Goal: Transaction & Acquisition: Purchase product/service

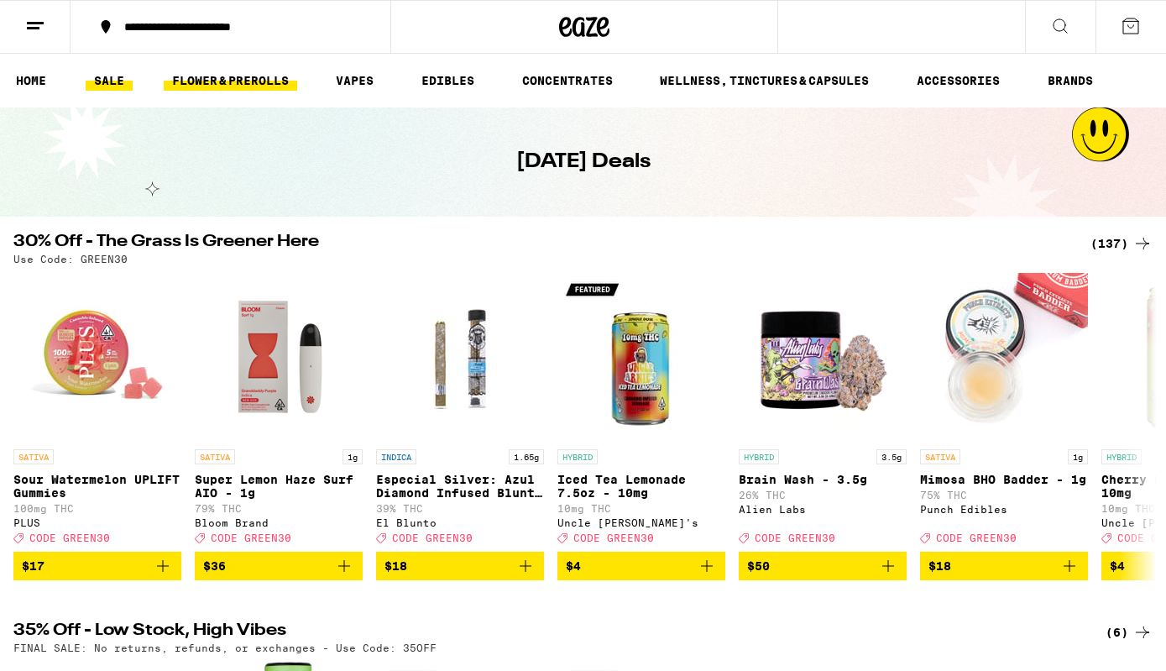
click at [232, 81] on link "FLOWER & PREROLLS" at bounding box center [231, 81] width 134 height 20
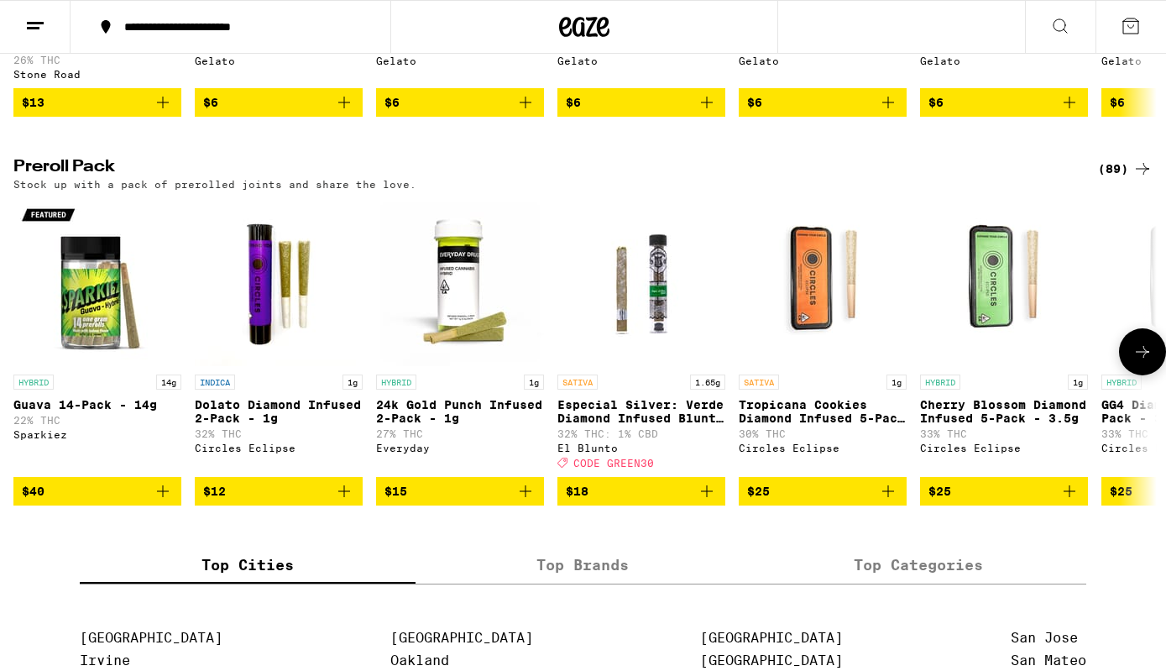
scroll to position [1198, 0]
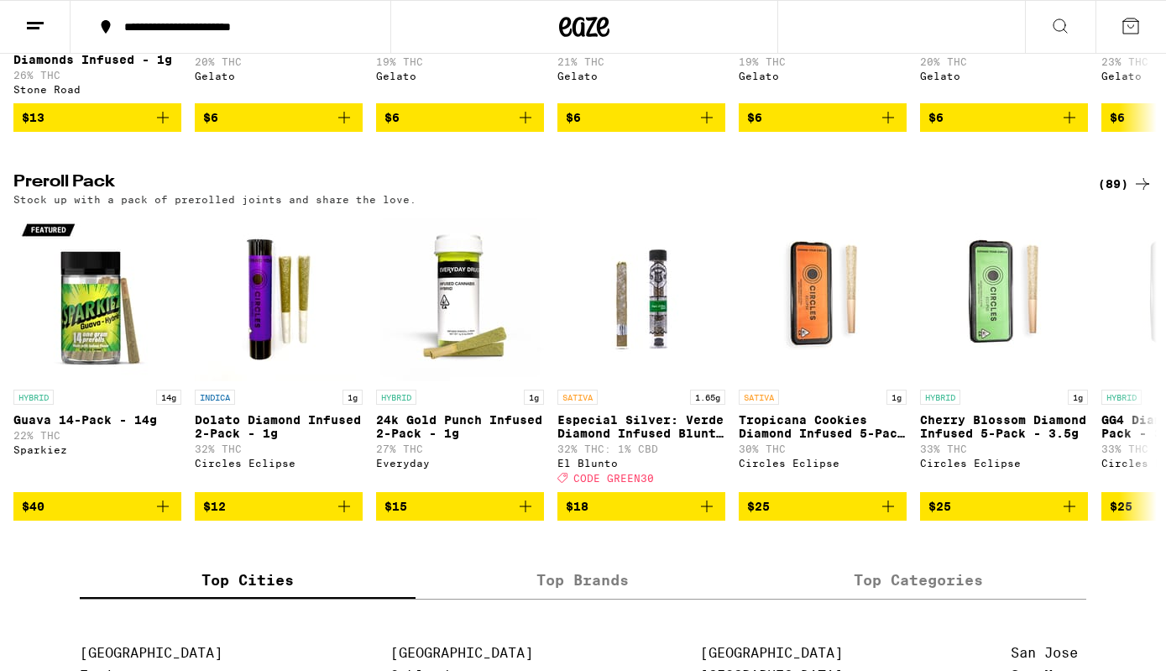
click at [1135, 194] on icon at bounding box center [1143, 184] width 20 height 20
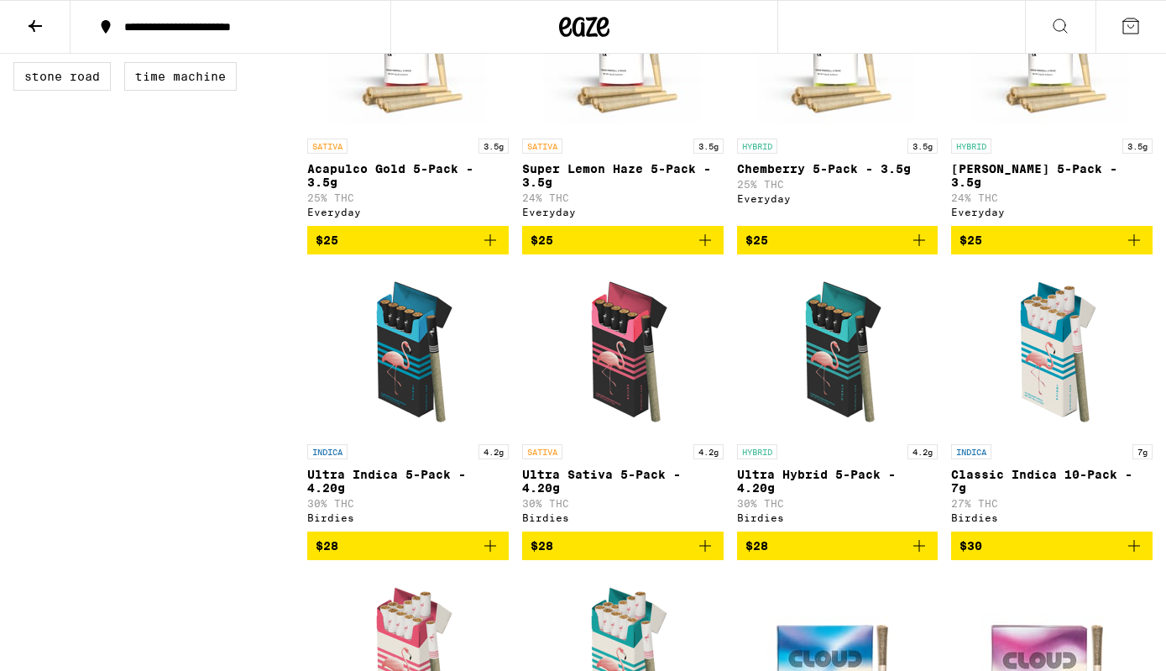
scroll to position [784, 0]
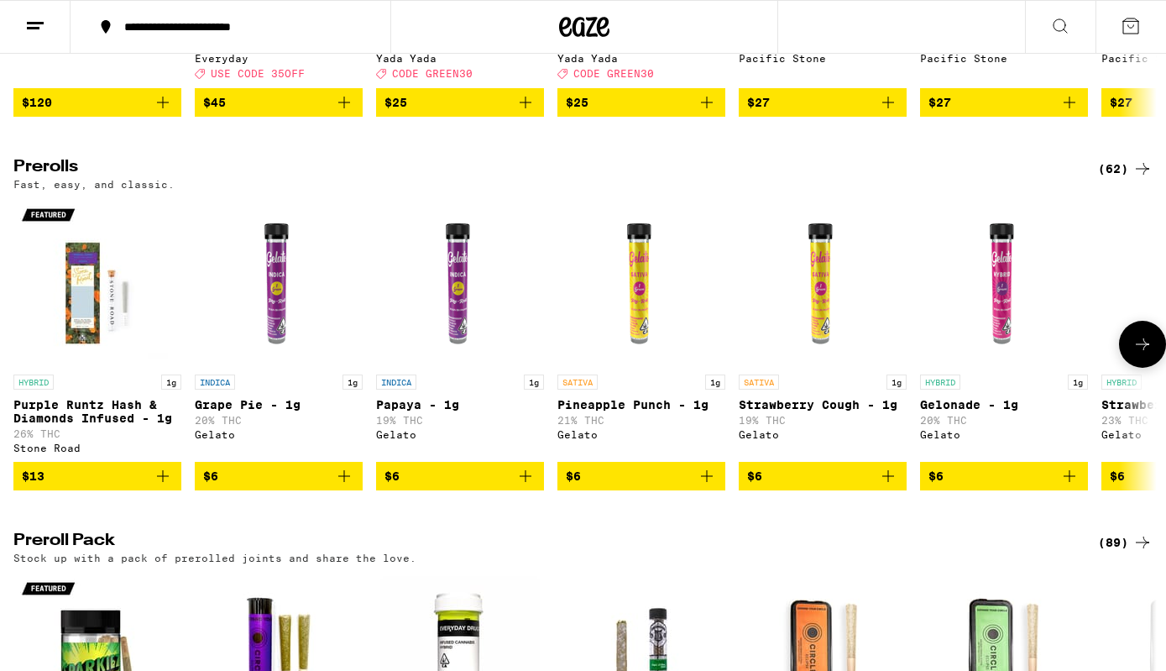
scroll to position [849, 0]
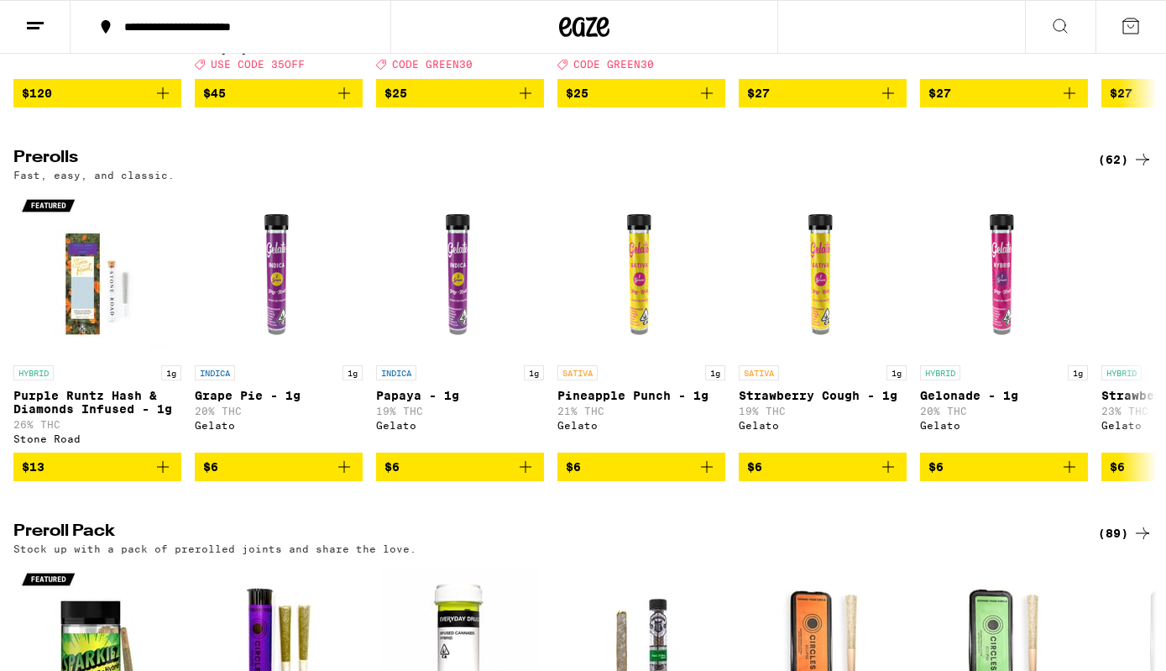
click at [1114, 170] on div "(62)" at bounding box center [1125, 159] width 55 height 20
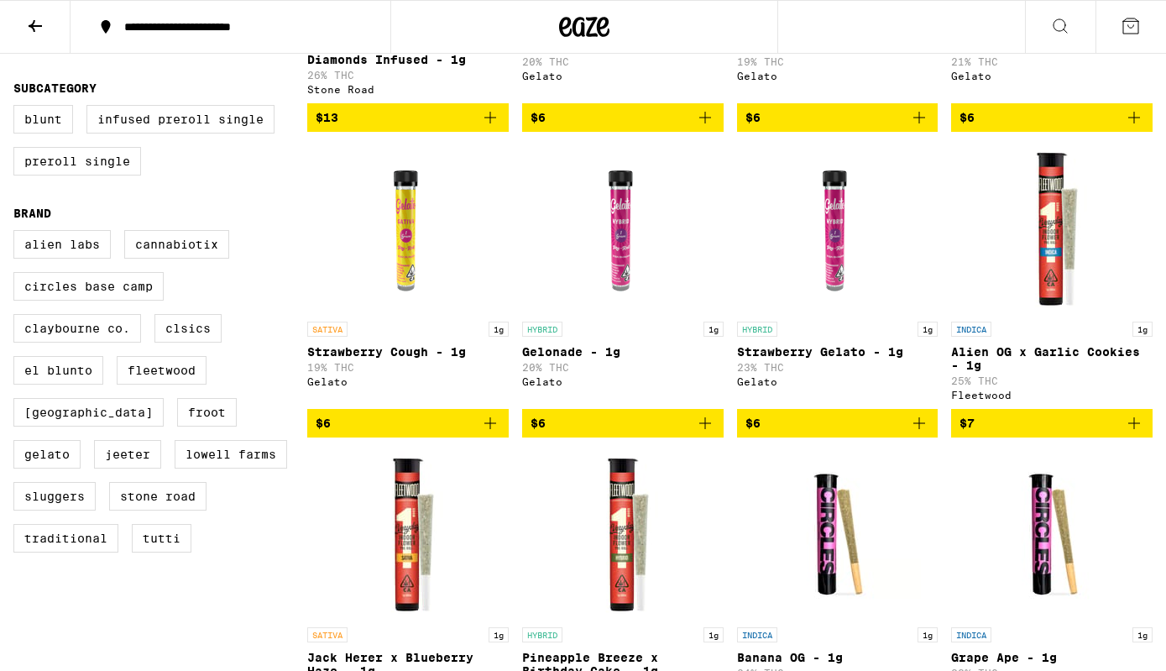
scroll to position [185, 0]
